Goal: Transaction & Acquisition: Subscribe to service/newsletter

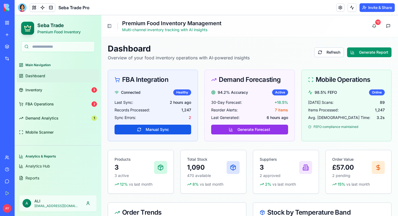
click at [8, 33] on link "New app" at bounding box center [13, 34] width 22 height 11
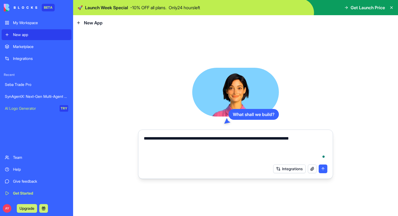
type textarea "**********"
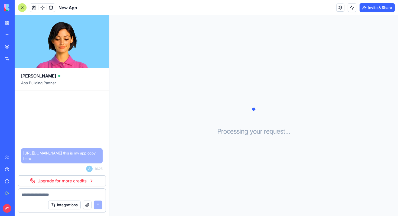
click at [88, 181] on link "Upgrade for more credits" at bounding box center [62, 180] width 88 height 11
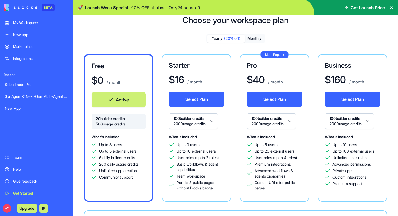
scroll to position [18, 0]
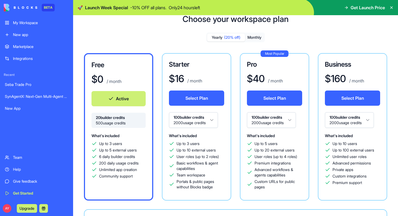
click at [256, 37] on button "Monthly" at bounding box center [254, 38] width 19 height 8
click at [199, 100] on button "Select Plan" at bounding box center [196, 97] width 55 height 15
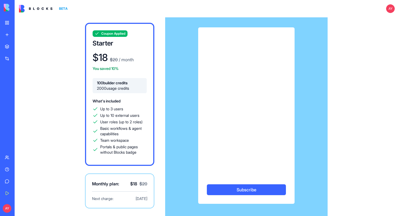
scroll to position [34, 0]
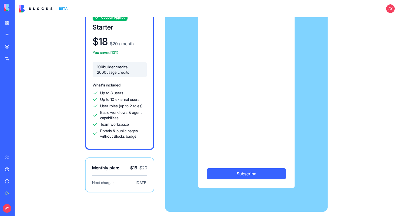
click at [248, 175] on button "Subscribe" at bounding box center [246, 173] width 79 height 11
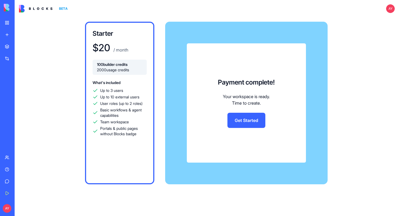
click at [243, 119] on link "Get Started" at bounding box center [246, 120] width 38 height 15
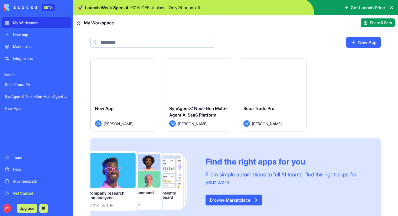
click at [138, 83] on button "Launch" at bounding box center [124, 79] width 41 height 11
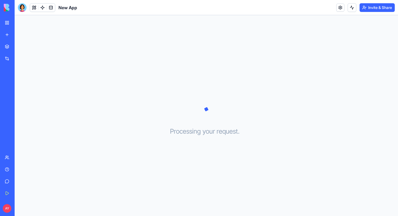
click at [22, 7] on div at bounding box center [22, 7] width 9 height 9
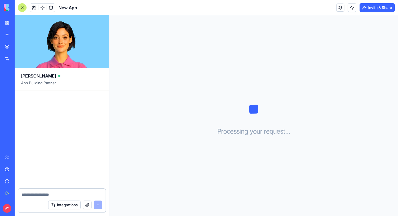
click at [40, 191] on div at bounding box center [61, 192] width 87 height 9
paste textarea "**********"
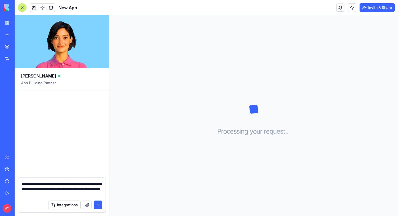
type textarea "**********"
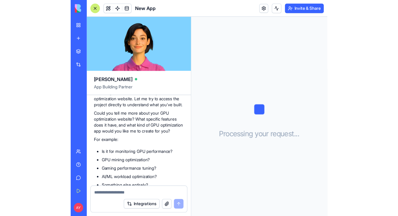
scroll to position [83, 0]
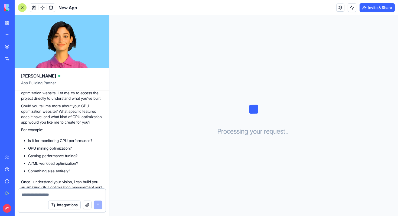
click at [37, 191] on div at bounding box center [61, 192] width 87 height 9
click at [31, 195] on textarea at bounding box center [61, 194] width 81 height 5
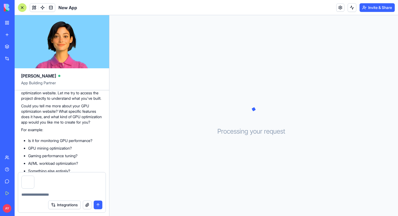
click at [98, 204] on button "submit" at bounding box center [98, 204] width 9 height 9
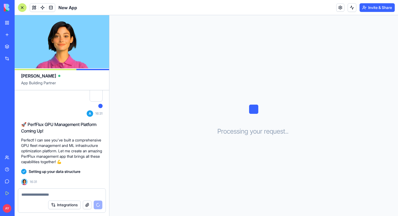
scroll to position [240, 0]
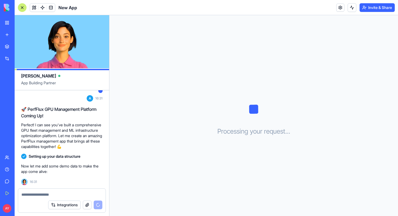
click at [93, 162] on div "Now let me add some demo data to make the app come alive:" at bounding box center [61, 168] width 81 height 15
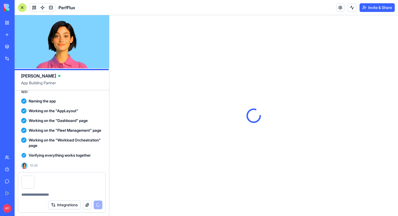
scroll to position [0, 0]
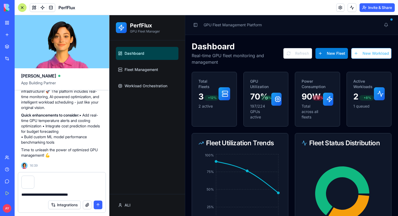
type textarea "**********"
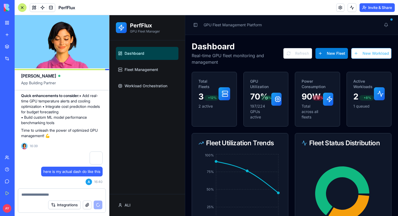
click at [142, 56] on link "Dashboard" at bounding box center [147, 53] width 63 height 13
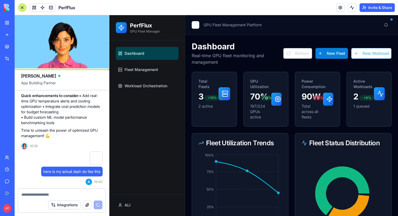
click at [196, 26] on button "Toggle Sidebar" at bounding box center [196, 25] width 8 height 8
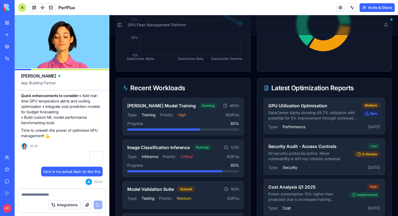
scroll to position [0, 0]
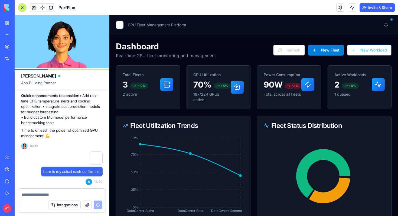
click at [119, 27] on button "Toggle Sidebar" at bounding box center [120, 25] width 8 height 8
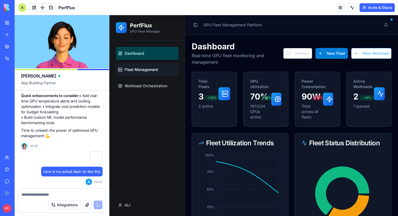
click at [140, 72] on link "Fleet Management" at bounding box center [147, 69] width 63 height 13
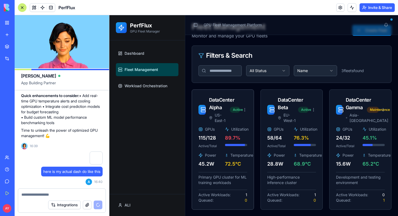
scroll to position [20, 0]
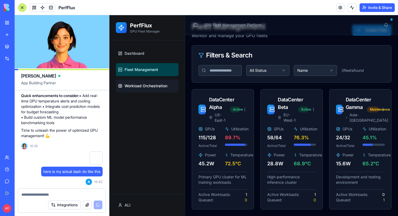
click at [147, 86] on span "Workload Orchestration" at bounding box center [146, 85] width 43 height 5
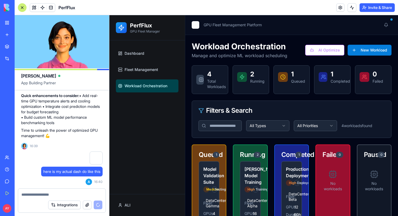
click at [192, 26] on button "Toggle Sidebar" at bounding box center [196, 25] width 8 height 8
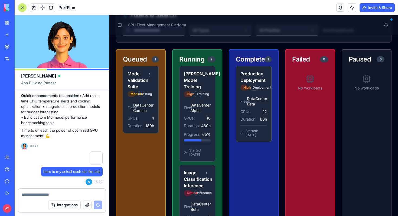
scroll to position [115, 0]
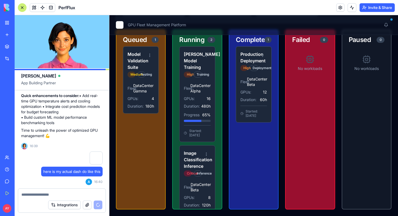
click at [119, 26] on button "Toggle Sidebar" at bounding box center [120, 25] width 8 height 8
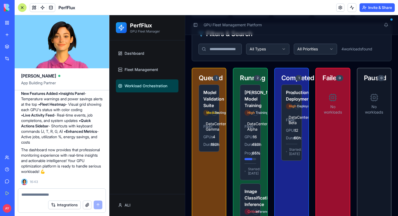
scroll to position [50, 0]
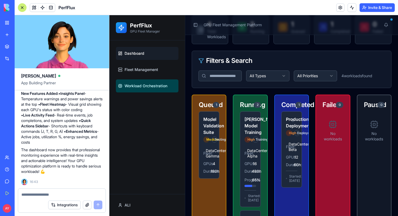
click at [133, 56] on link "Dashboard" at bounding box center [147, 53] width 63 height 13
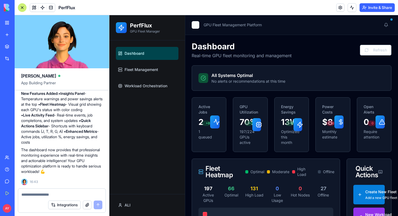
click at [197, 26] on button "Toggle Sidebar" at bounding box center [196, 25] width 8 height 8
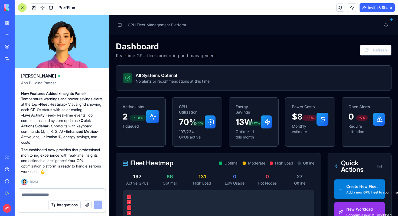
click at [31, 193] on textarea at bounding box center [61, 194] width 81 height 5
type textarea "**********"
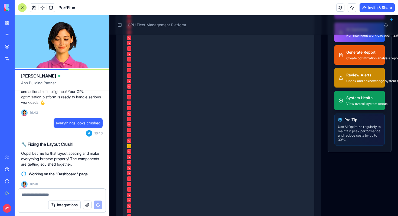
scroll to position [767, 0]
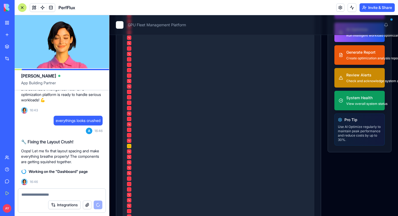
click at [118, 25] on button "Toggle Sidebar" at bounding box center [120, 25] width 8 height 8
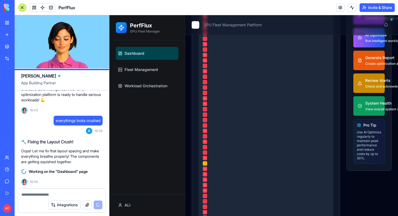
scroll to position [220, 0]
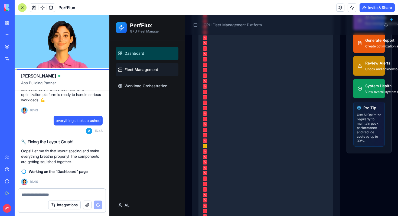
click at [149, 72] on link "Fleet Management" at bounding box center [147, 69] width 63 height 13
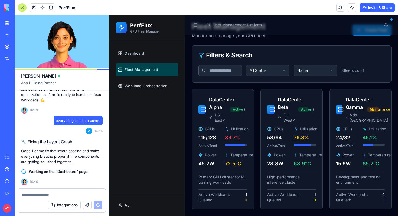
scroll to position [20, 0]
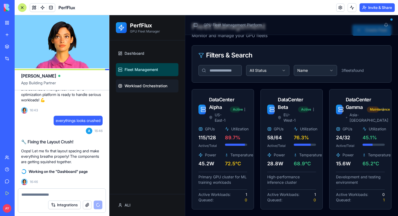
click at [158, 88] on span "Workload Orchestration" at bounding box center [146, 85] width 43 height 5
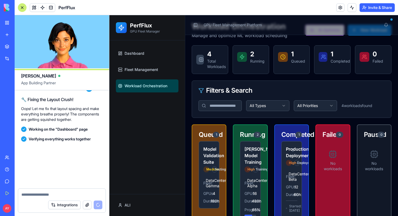
scroll to position [889, 0]
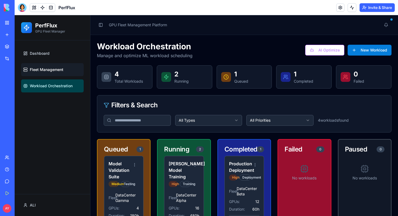
click at [41, 67] on span "Fleet Management" at bounding box center [47, 69] width 34 height 5
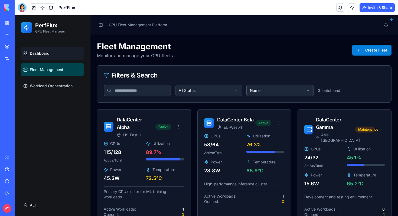
click at [48, 55] on span "Dashboard" at bounding box center [40, 53] width 20 height 5
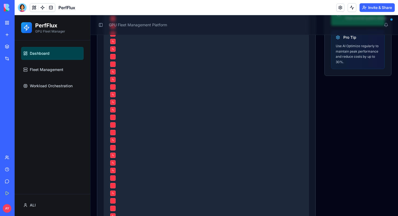
scroll to position [360, 0]
